Goal: Information Seeking & Learning: Understand process/instructions

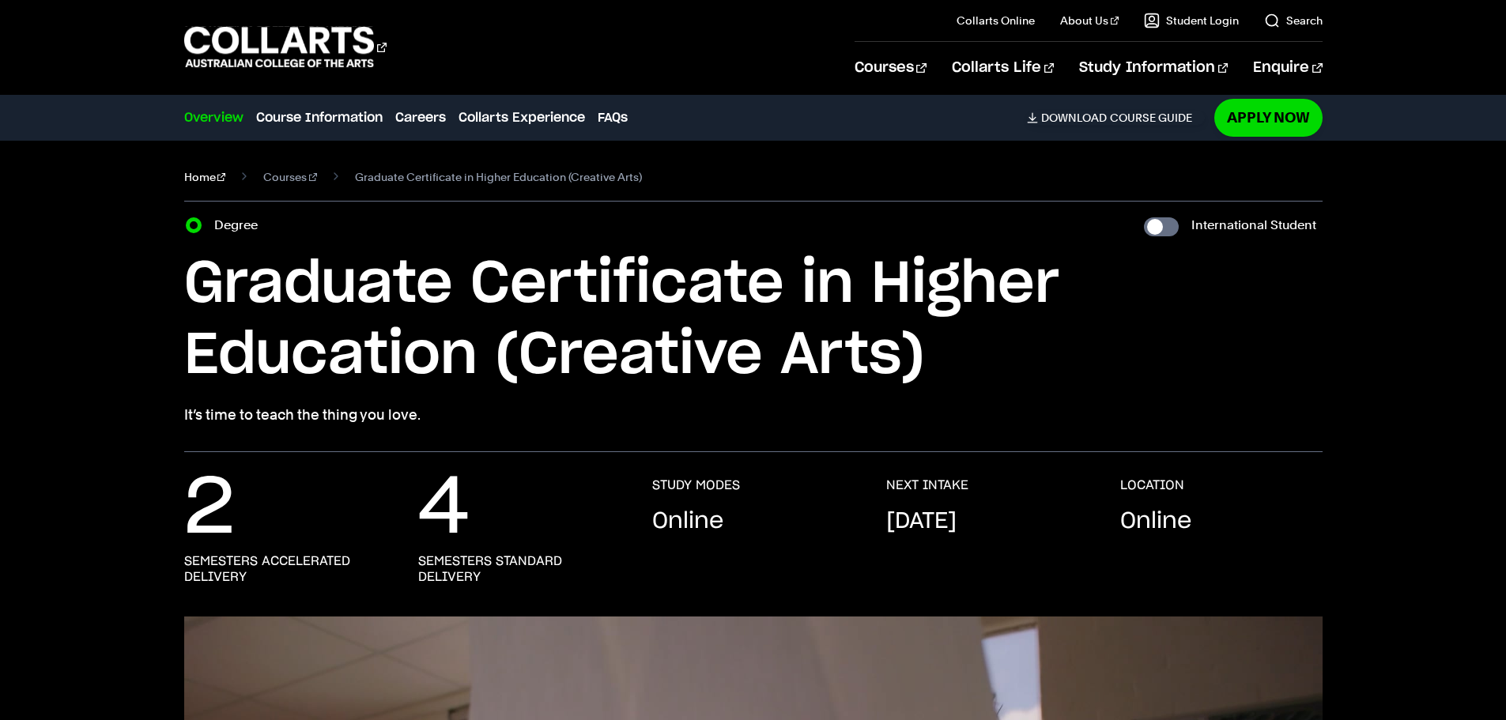
click at [212, 185] on link "Home" at bounding box center [205, 177] width 42 height 22
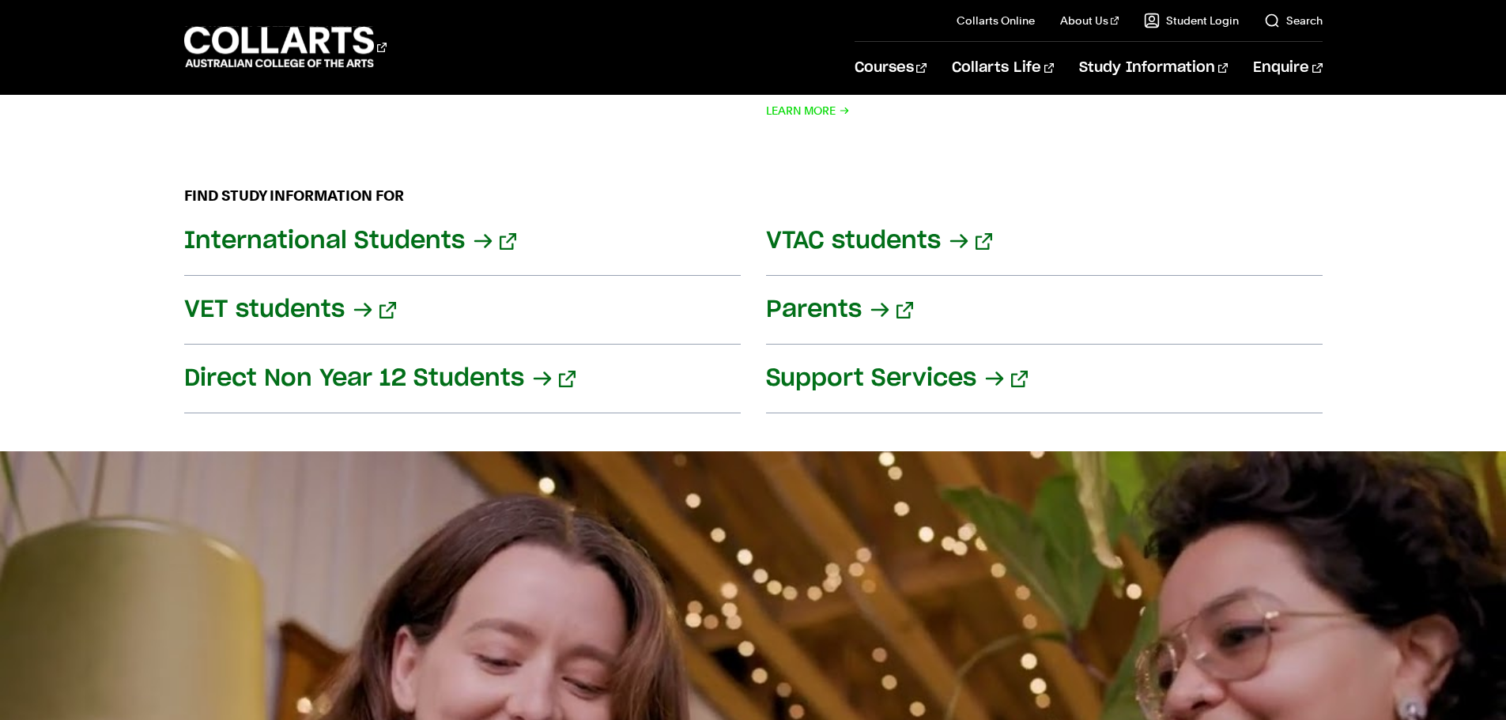
scroll to position [2134, 0]
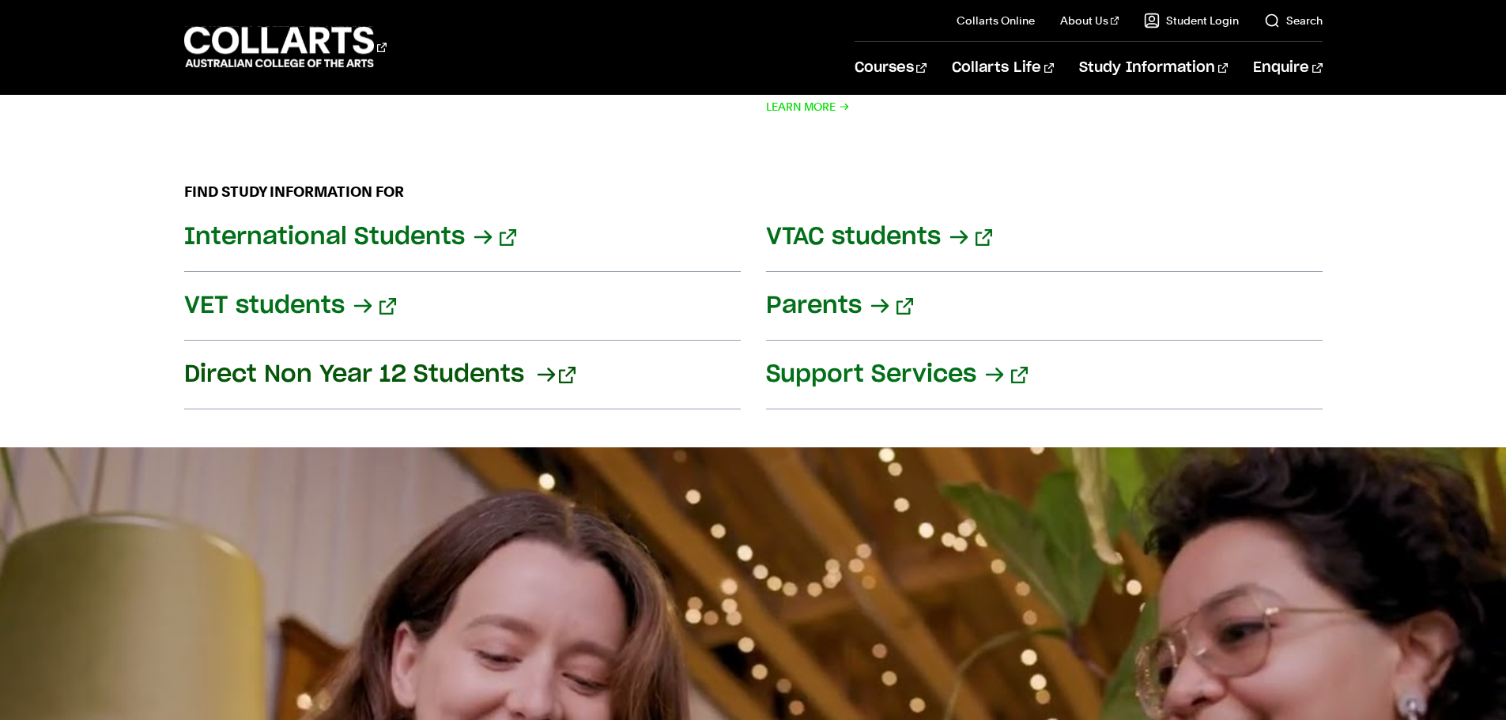
click at [511, 361] on link "Direct Non Year 12 Students" at bounding box center [462, 375] width 557 height 69
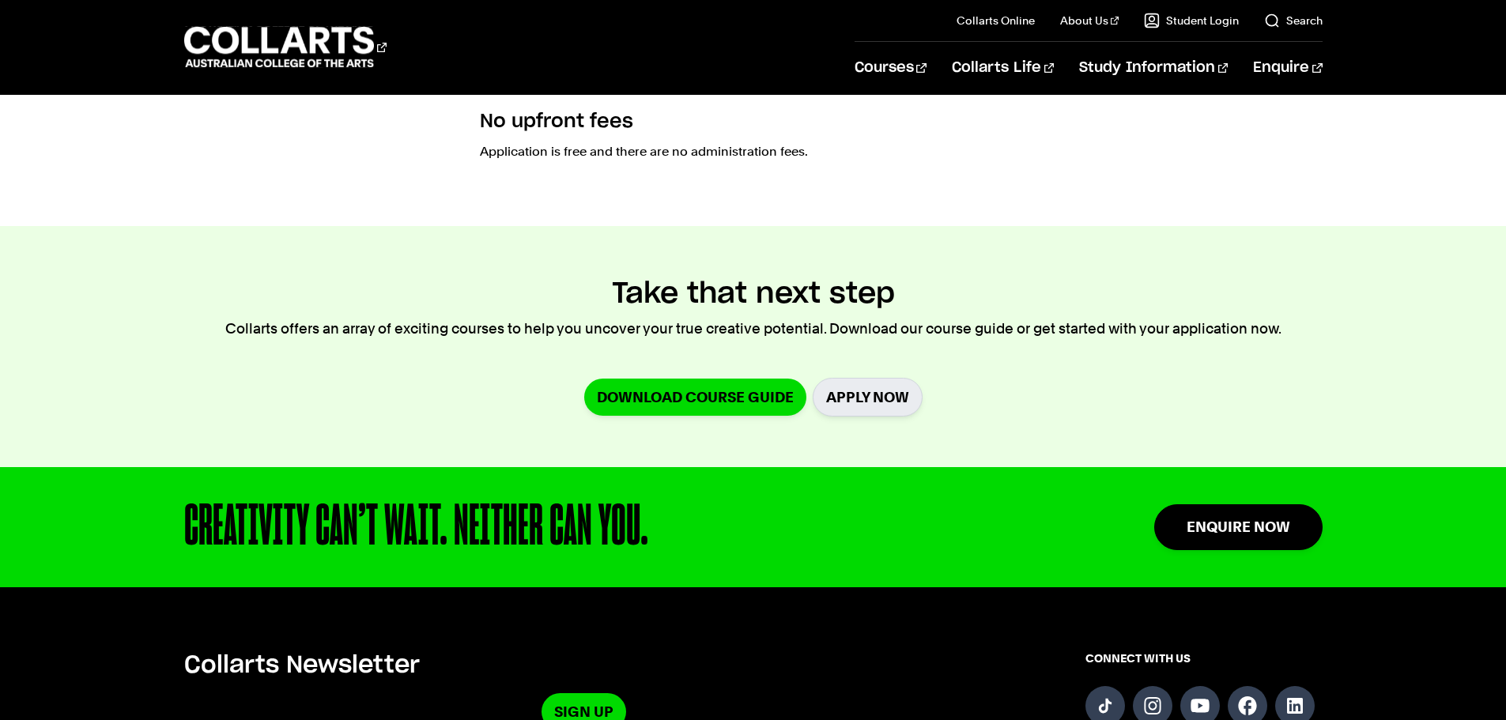
scroll to position [1502, 0]
